Goal: Task Accomplishment & Management: Manage account settings

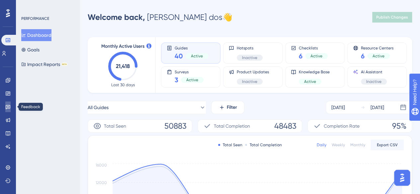
click at [8, 107] on icon at bounding box center [7, 106] width 5 height 5
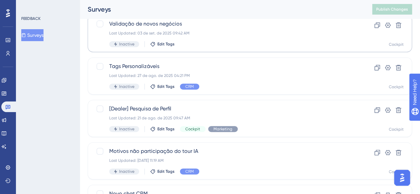
scroll to position [133, 0]
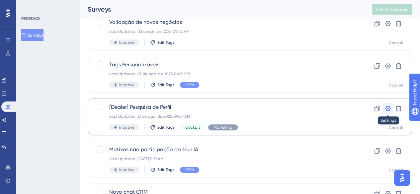
click at [386, 108] on icon at bounding box center [387, 108] width 7 height 7
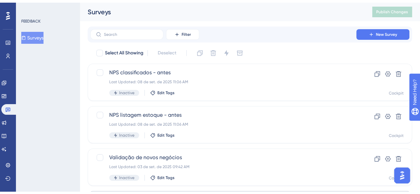
scroll to position [133, 0]
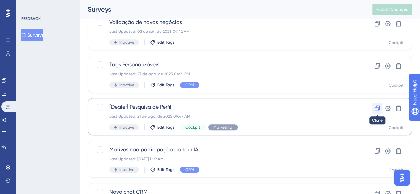
click at [377, 107] on icon at bounding box center [377, 108] width 7 height 7
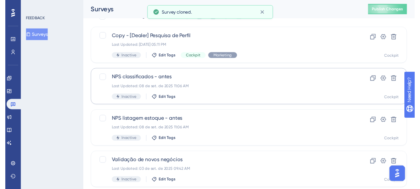
scroll to position [0, 0]
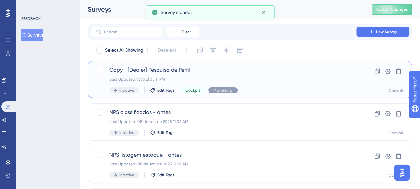
click at [169, 64] on div "Copy - [Dealer] Pesquisa de Perfil Last Updated: [DATE] 05:11 PM Inactive Edit …" at bounding box center [250, 79] width 324 height 37
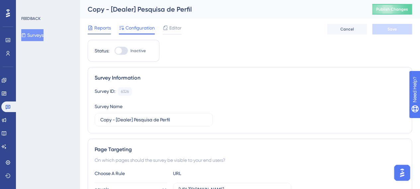
click at [102, 28] on span "Reports" at bounding box center [102, 28] width 17 height 8
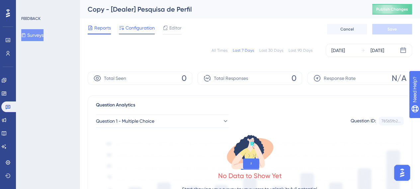
click at [138, 26] on span "Configuration" at bounding box center [139, 28] width 29 height 8
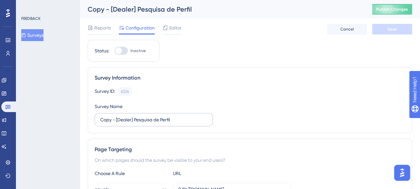
drag, startPoint x: 133, startPoint y: 123, endPoint x: 129, endPoint y: 122, distance: 4.2
click at [133, 122] on label "Copy - [Dealer] Pesquisa de Perfil" at bounding box center [154, 119] width 118 height 13
click at [133, 122] on input "Copy - [Dealer] Pesquisa de Perfil" at bounding box center [153, 119] width 107 height 7
click at [115, 119] on input "Copy - [Dealer] Pesquisa de Perfil" at bounding box center [153, 119] width 107 height 7
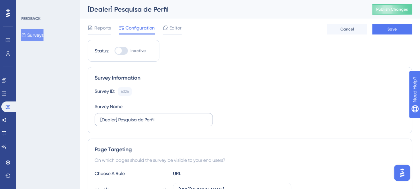
click at [192, 123] on label "[Dealer] Pesquisa de Perfil" at bounding box center [154, 119] width 118 height 13
click at [192, 123] on input "[Dealer] Pesquisa de Perfil" at bounding box center [153, 119] width 107 height 7
click at [192, 119] on input "[Dealer] Pesquisa de Perfil" at bounding box center [153, 119] width 107 height 7
type input "[Dealer] Pesquisa de Perfil_Setembro"
click at [226, 96] on div "Survey ID: 6326 Copy Survey Name [Dealer] Pesquisa de Perfil_Setembro" at bounding box center [250, 106] width 310 height 39
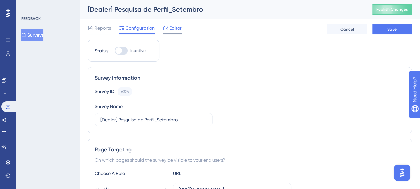
click at [174, 29] on span "Editor" at bounding box center [175, 28] width 12 height 8
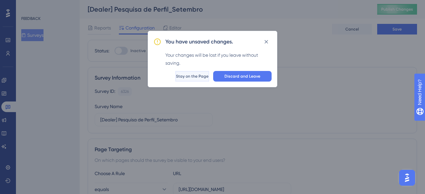
click at [184, 79] on button "Stay on the Page" at bounding box center [192, 76] width 34 height 11
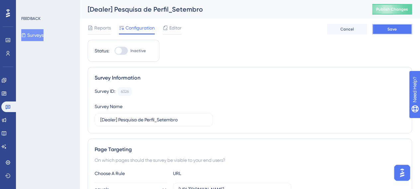
click at [383, 32] on button "Save" at bounding box center [392, 29] width 40 height 11
click at [171, 27] on span "Editor" at bounding box center [175, 28] width 12 height 8
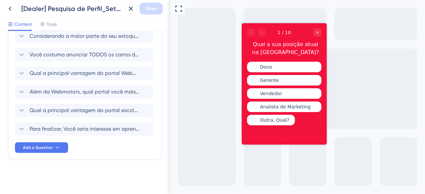
scroll to position [3, 0]
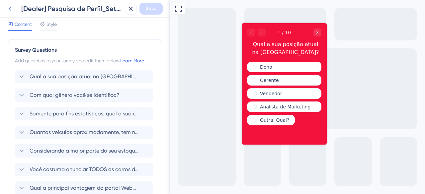
click at [11, 9] on icon at bounding box center [10, 9] width 8 height 8
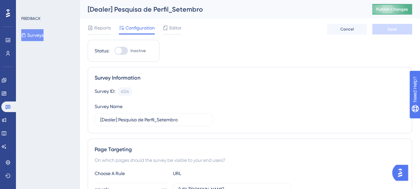
click at [398, 6] on button "Publish Changes" at bounding box center [392, 9] width 40 height 11
click at [120, 52] on div at bounding box center [118, 50] width 7 height 7
click at [114, 51] on input "Inactive" at bounding box center [114, 51] width 0 height 0
checkbox input "true"
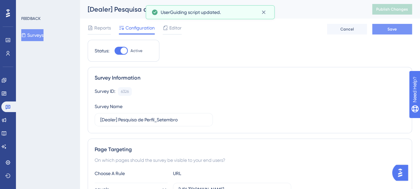
click at [398, 30] on button "Save" at bounding box center [392, 29] width 40 height 11
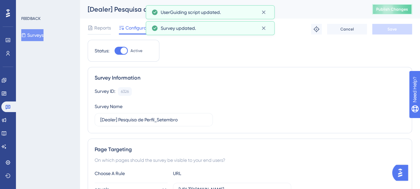
click at [400, 8] on span "Publish Changes" at bounding box center [392, 9] width 32 height 5
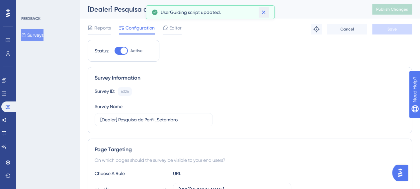
click at [265, 14] on icon at bounding box center [263, 12] width 7 height 7
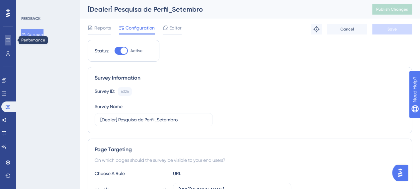
click at [10, 41] on icon at bounding box center [8, 40] width 4 height 4
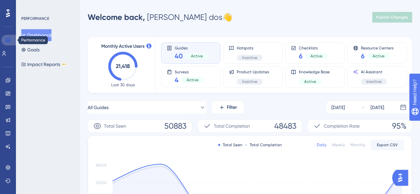
click at [6, 38] on icon at bounding box center [8, 40] width 4 height 4
drag, startPoint x: 7, startPoint y: 95, endPoint x: 7, endPoint y: 91, distance: 4.6
click at [7, 95] on icon at bounding box center [8, 94] width 4 height 4
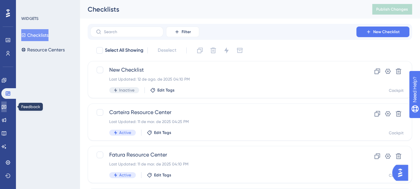
click at [6, 107] on icon at bounding box center [4, 107] width 5 height 4
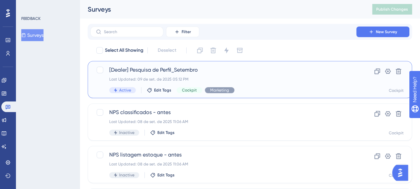
click at [160, 72] on span "[Dealer] Pesquisa de Perfil_Setembro" at bounding box center [223, 70] width 228 height 8
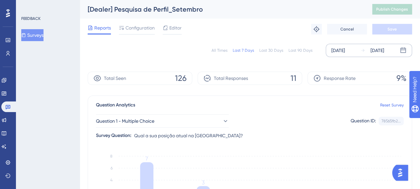
click at [345, 49] on div "[DATE]" at bounding box center [338, 50] width 14 height 8
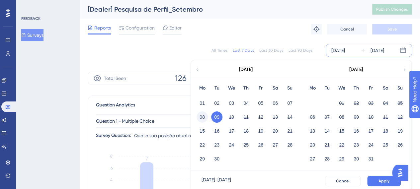
click at [203, 119] on button "08" at bounding box center [201, 116] width 11 height 11
click at [382, 183] on span "Apply" at bounding box center [383, 180] width 11 height 5
